Goal: Find specific page/section: Find specific page/section

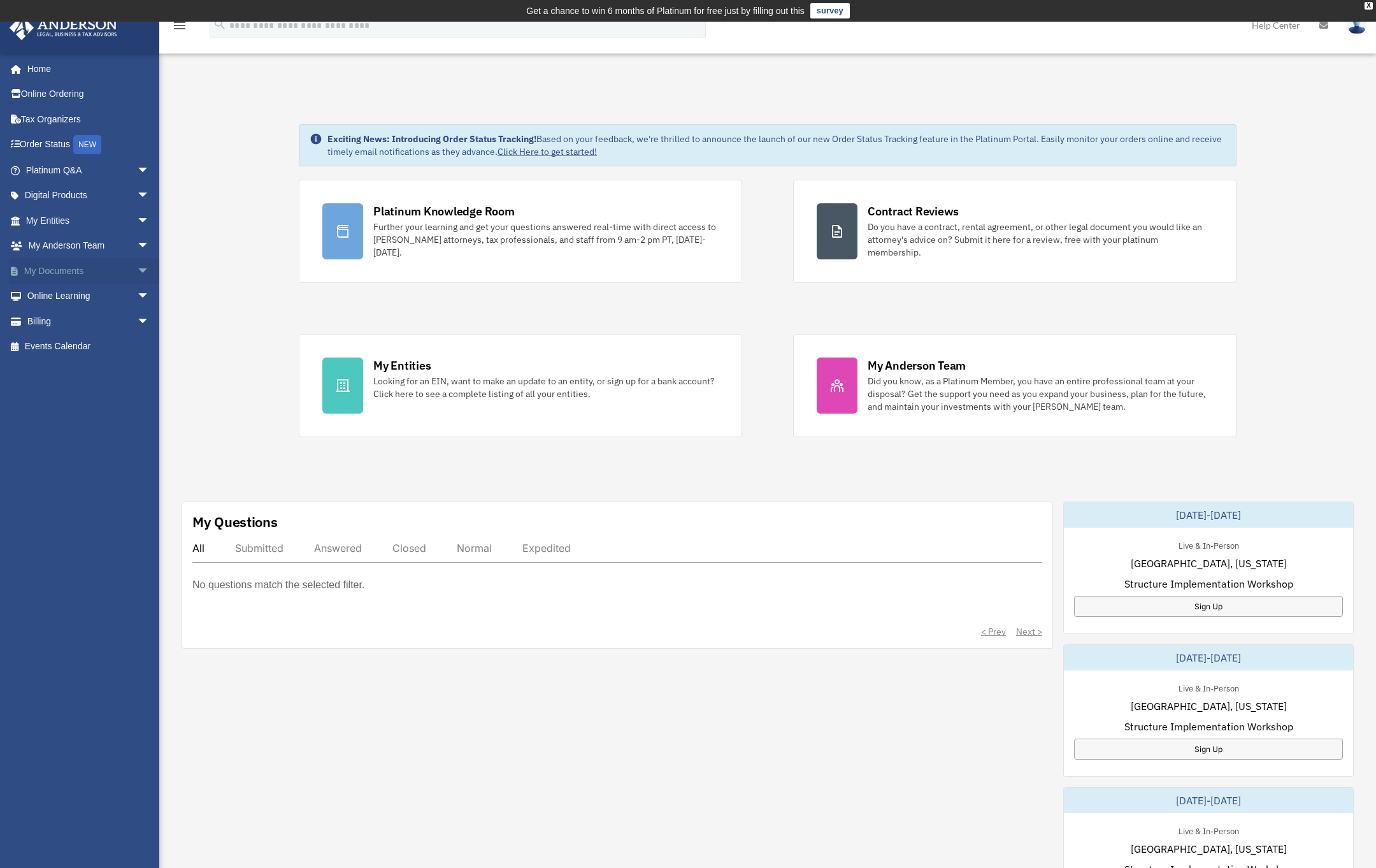
click at [68, 269] on link "My Documents arrow_drop_down" at bounding box center [89, 270] width 160 height 26
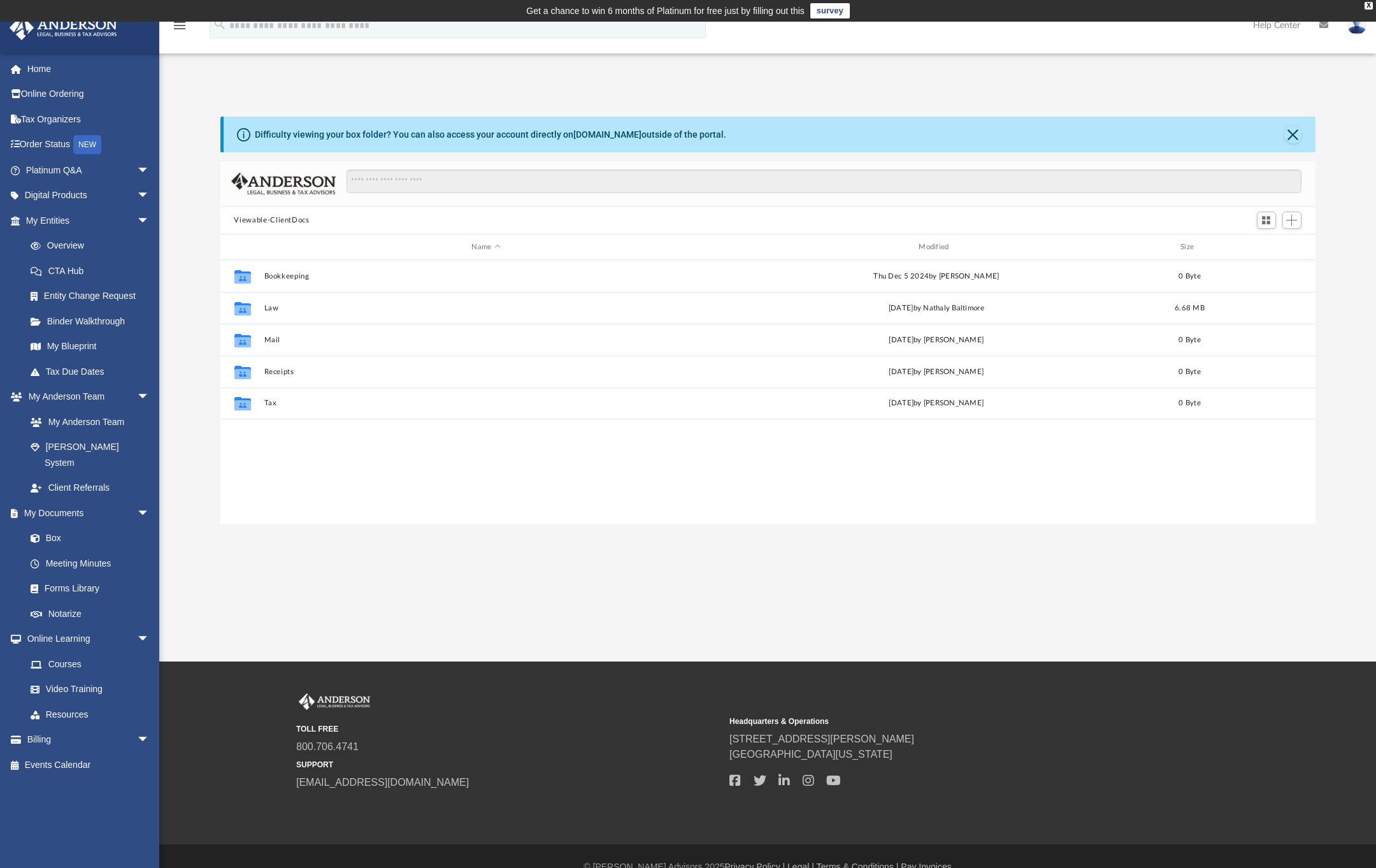
scroll to position [280, 1086]
click at [276, 305] on button "Law" at bounding box center [486, 308] width 444 height 9
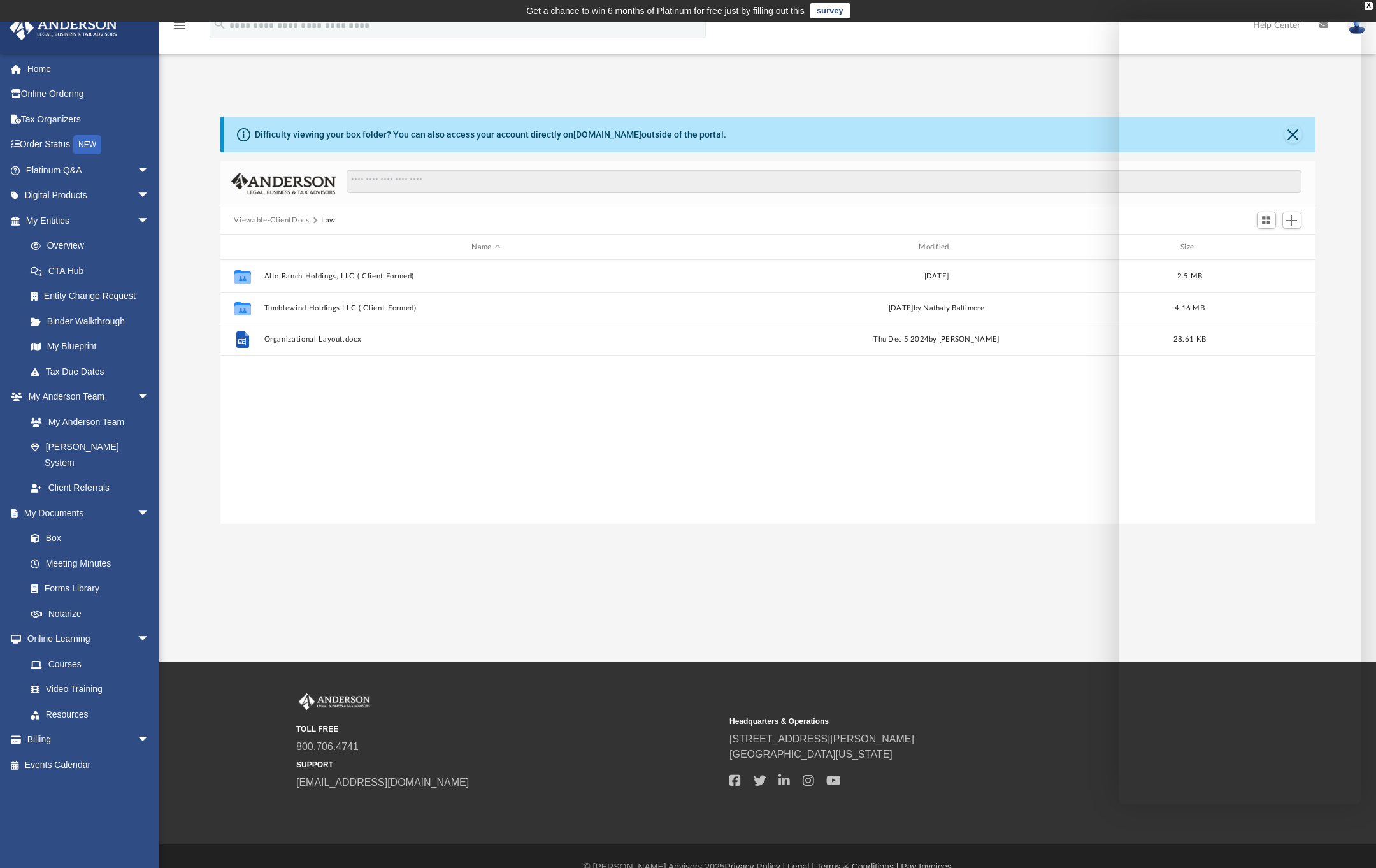
scroll to position [22, 0]
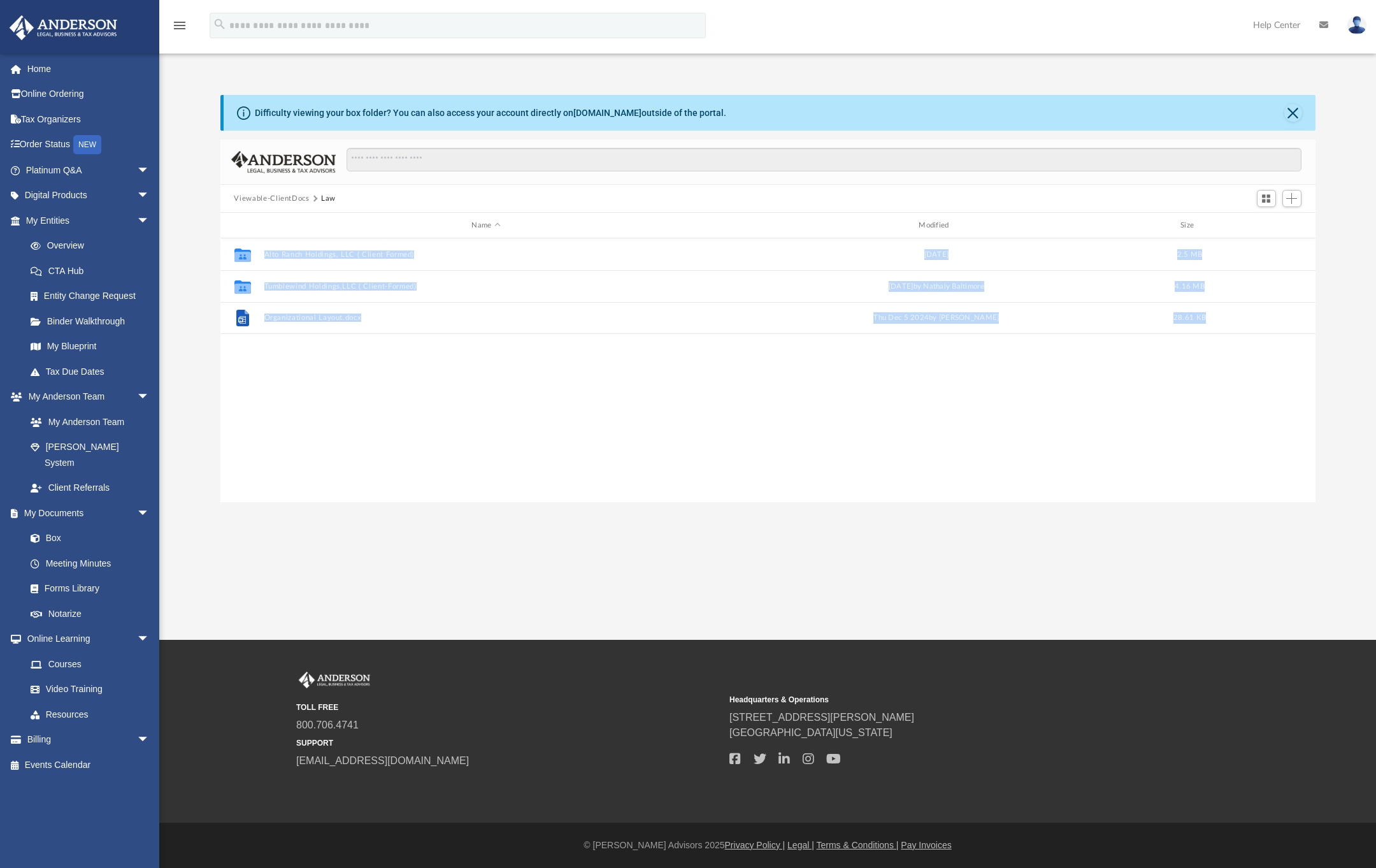
drag, startPoint x: 1208, startPoint y: 26, endPoint x: 1068, endPoint y: 509, distance: 502.9
click at [1069, 509] on div "menu search Site Menu add [EMAIL_ADDRESS][DOMAIN_NAME] My Profile Reset Passwor…" at bounding box center [688, 434] width 1376 height 868
click at [1139, 561] on div "App [EMAIL_ADDRESS][DOMAIN_NAME] Sign Out [EMAIL_ADDRESS][DOMAIN_NAME] Home Onl…" at bounding box center [688, 320] width 1376 height 640
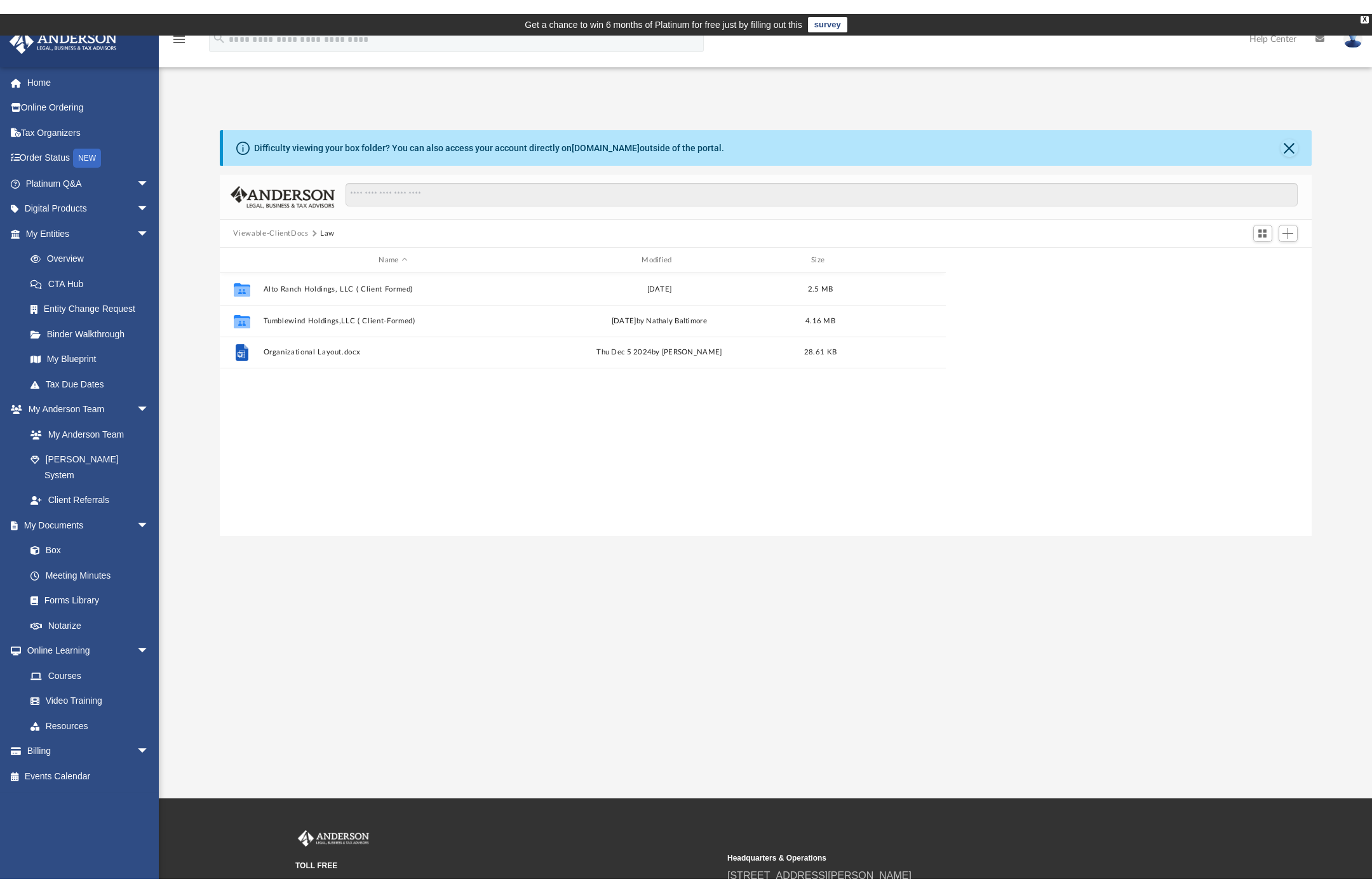
scroll to position [279, 1082]
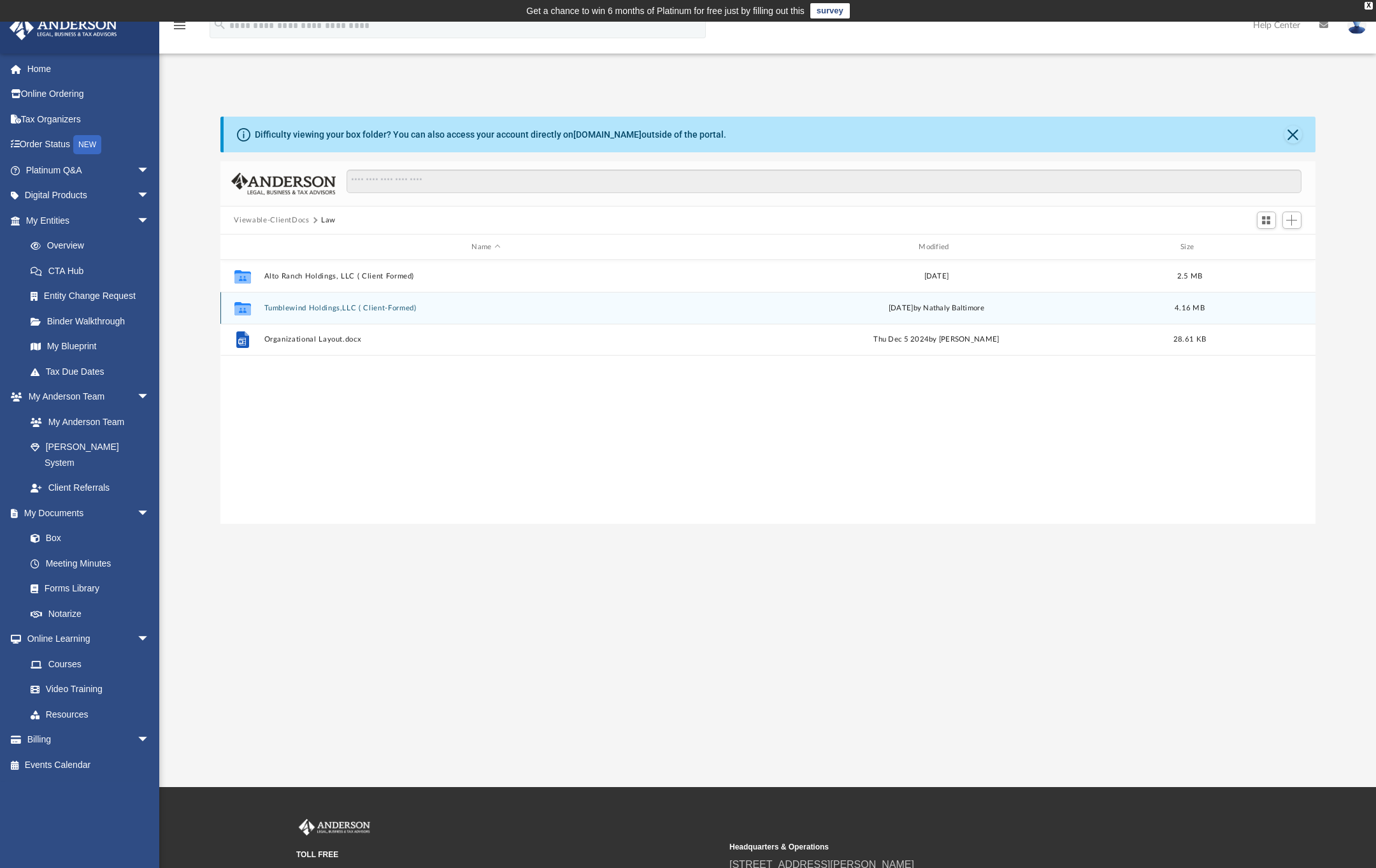
click at [330, 310] on button "Tumblewind Holdings,LLC ( Client-Formed)" at bounding box center [486, 308] width 444 height 9
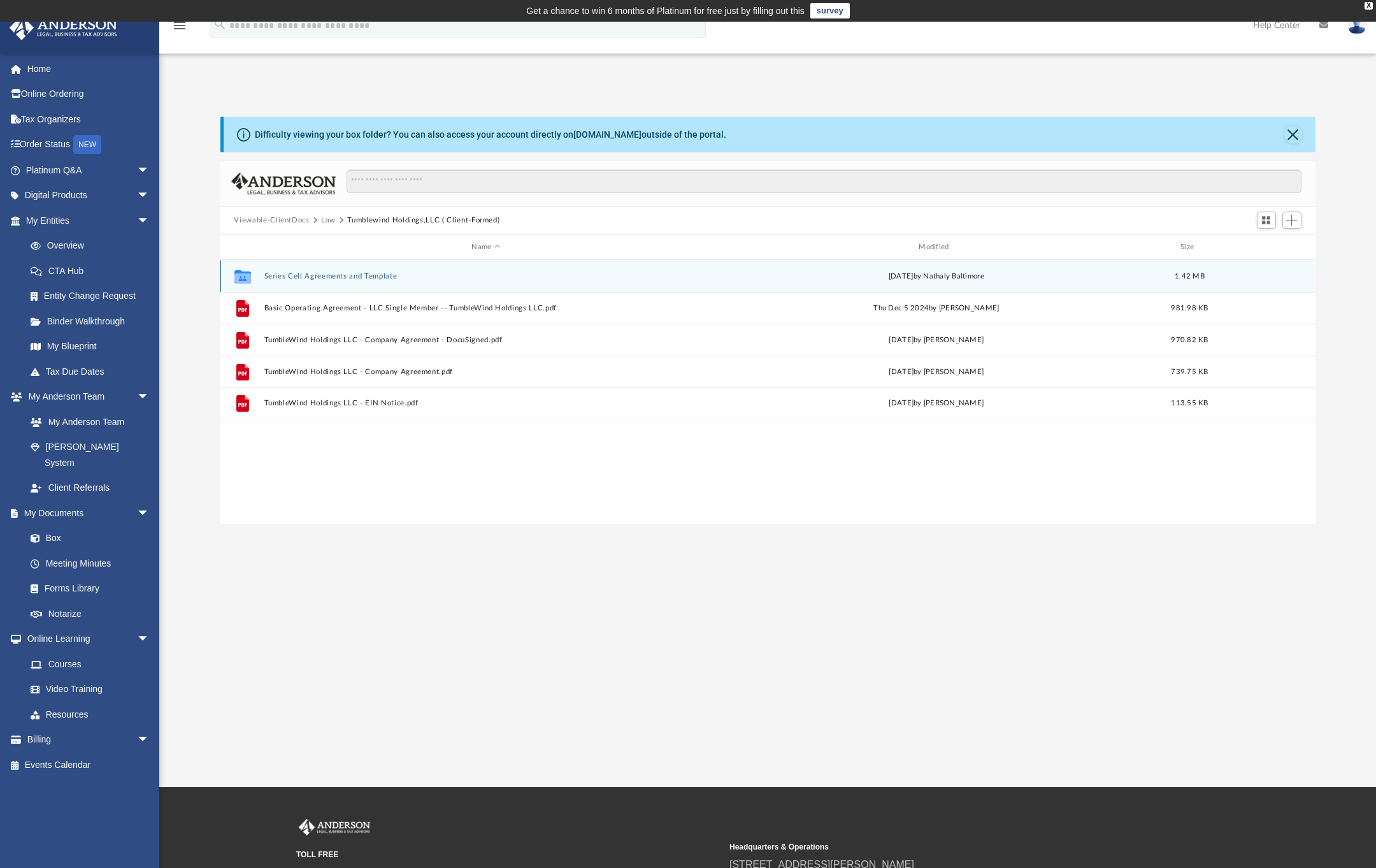
click at [311, 280] on button "Series Cell Agreements and Template" at bounding box center [486, 276] width 444 height 9
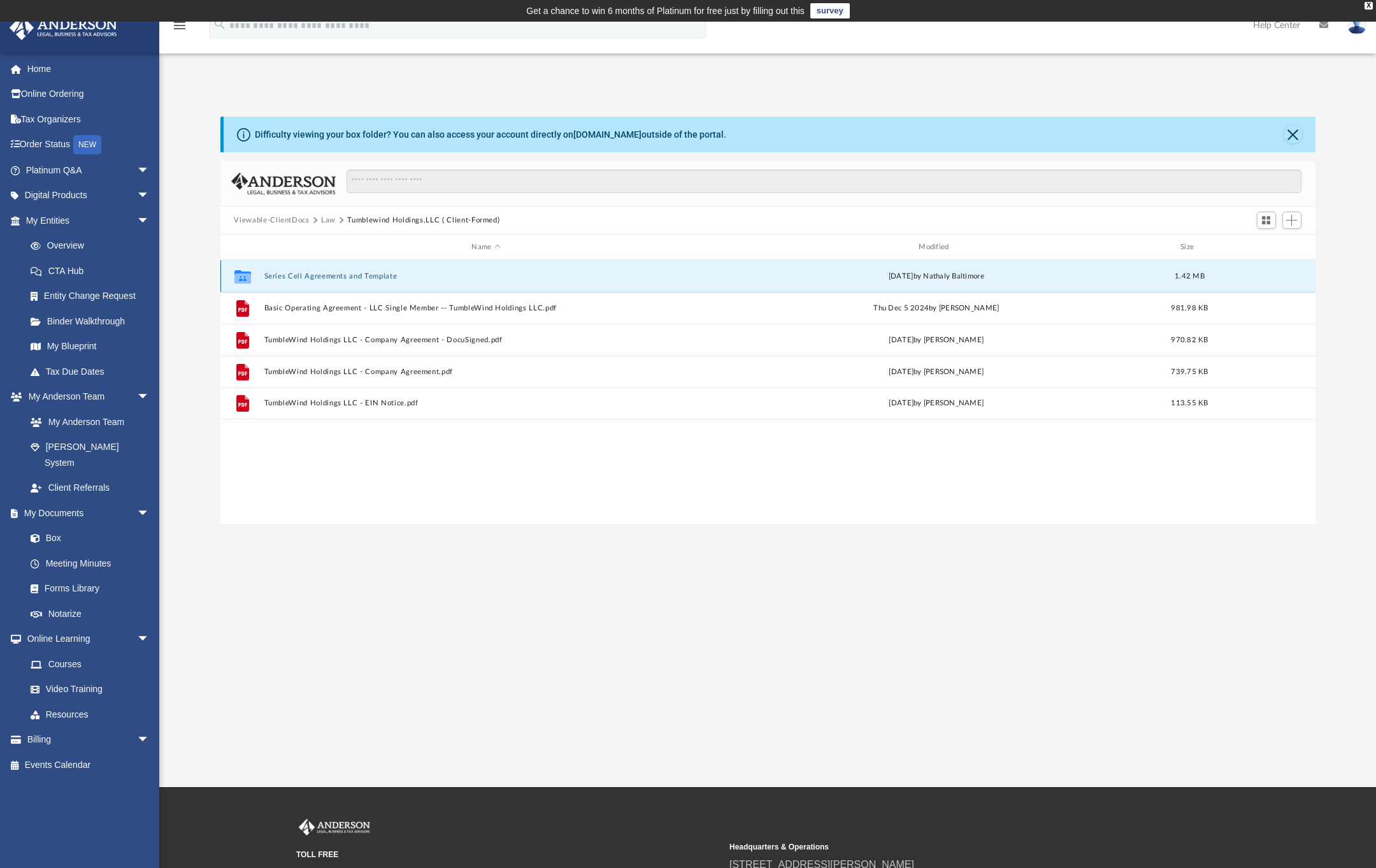
click at [311, 280] on button "Series Cell Agreements and Template" at bounding box center [486, 276] width 444 height 9
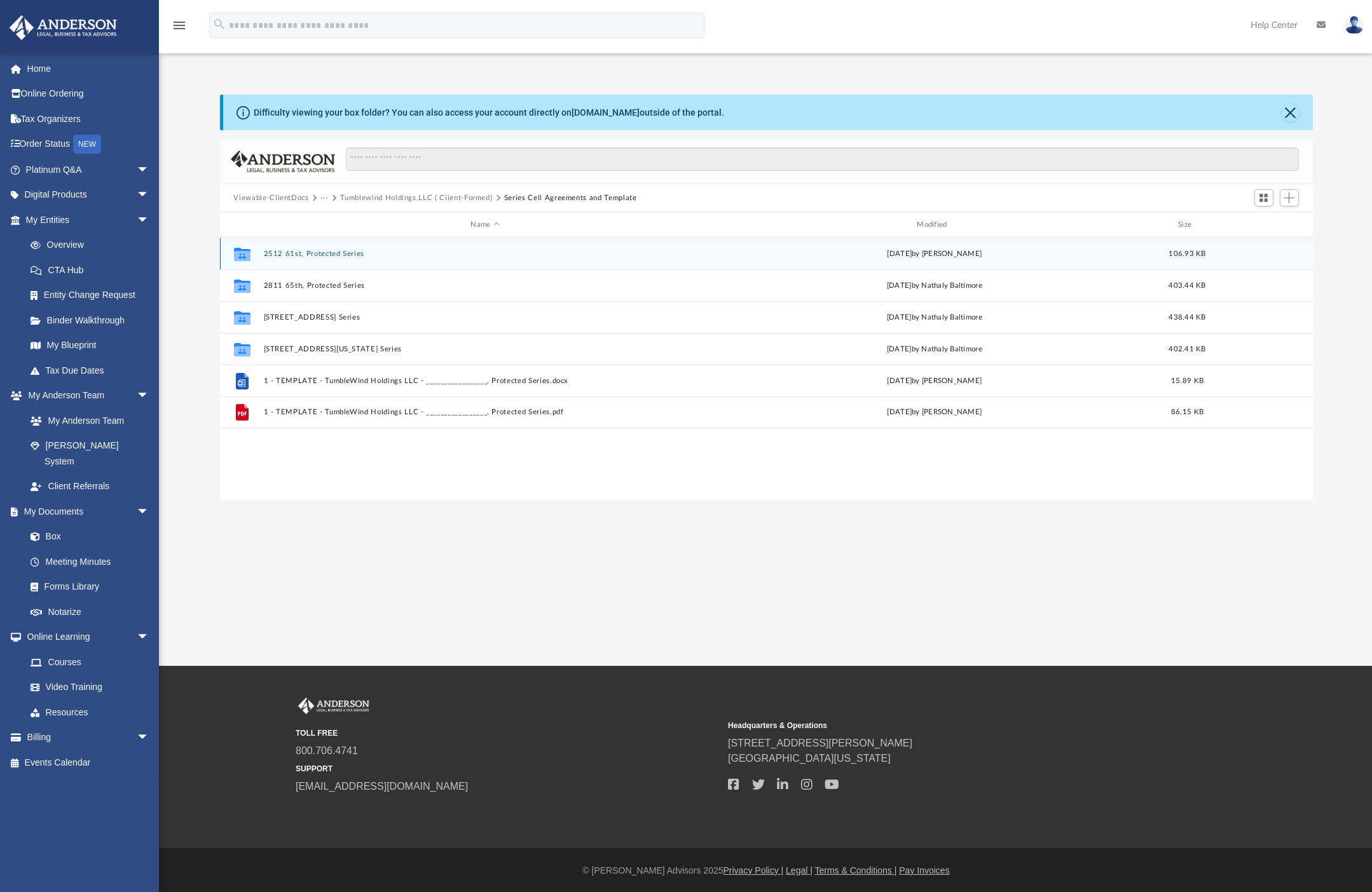
scroll to position [280, 1082]
